Goal: Check status: Check status

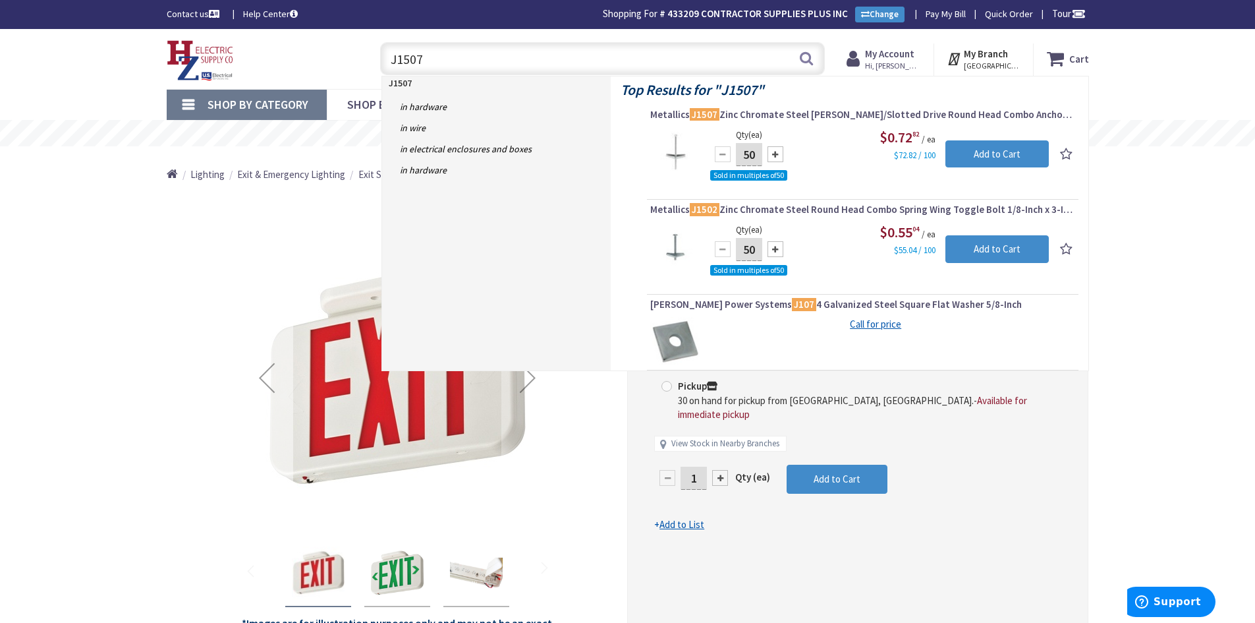
click at [290, 282] on div "Previous" at bounding box center [266, 378] width 53 height 314
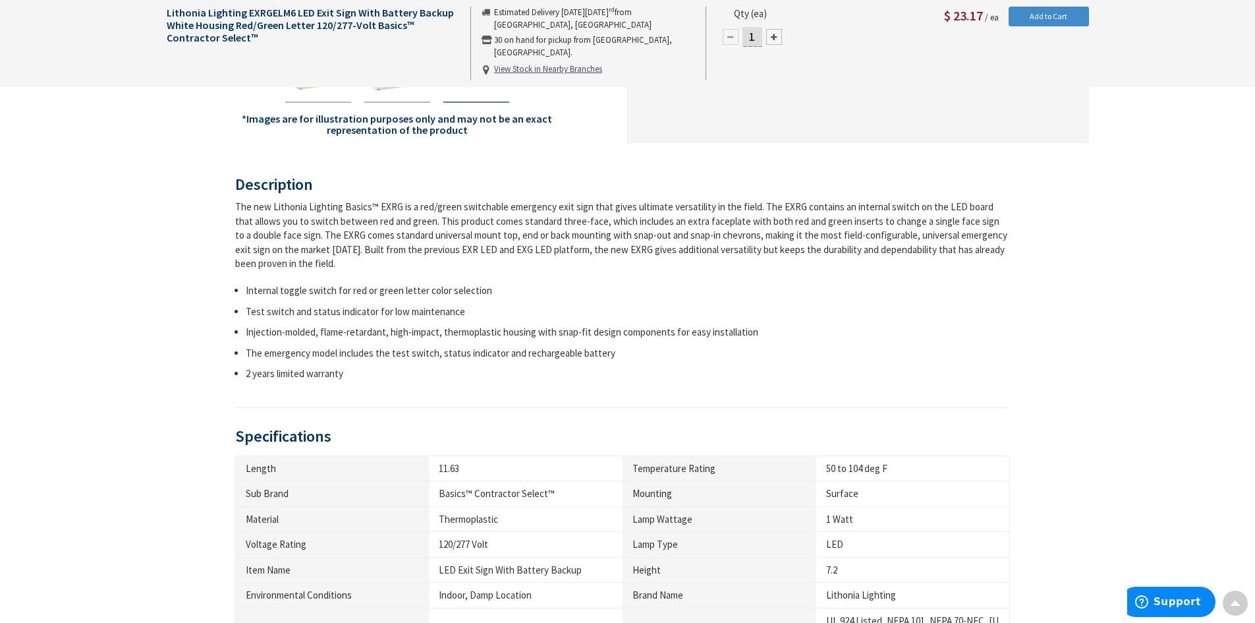
scroll to position [404, 0]
